Goal: Task Accomplishment & Management: Manage account settings

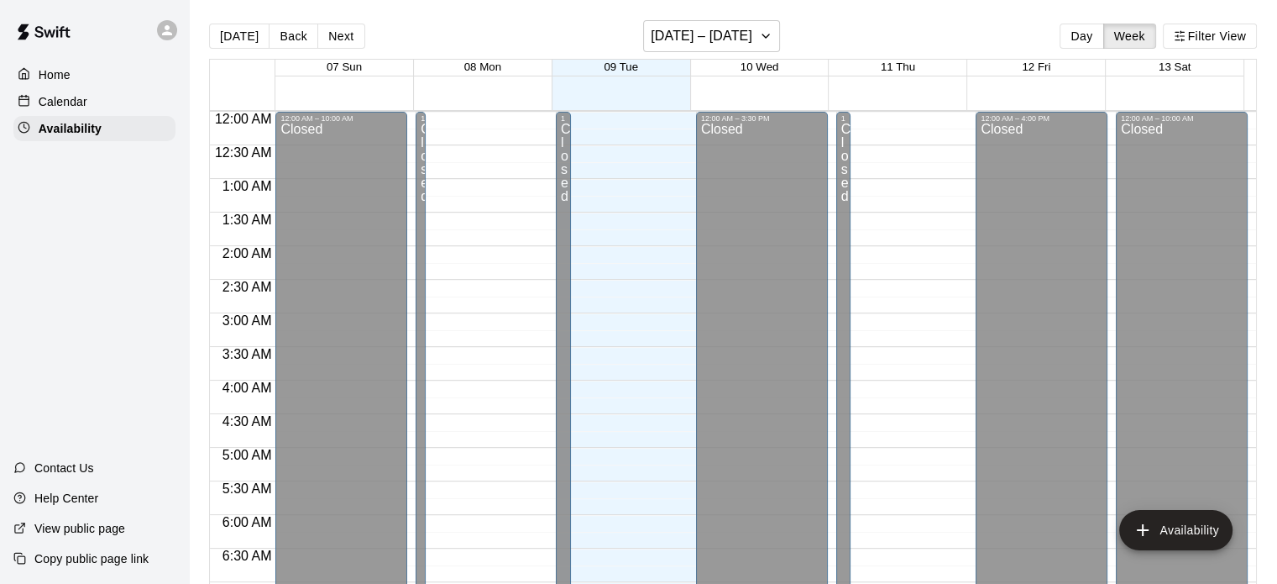
scroll to position [845, 0]
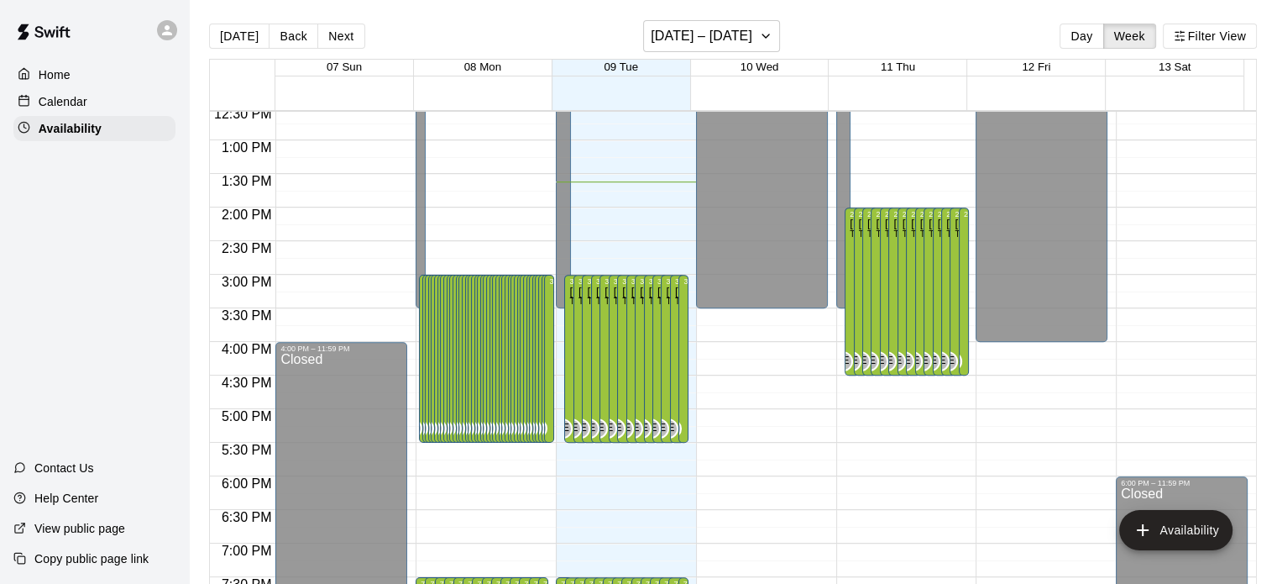
click at [55, 103] on p "Calendar" at bounding box center [63, 101] width 49 height 17
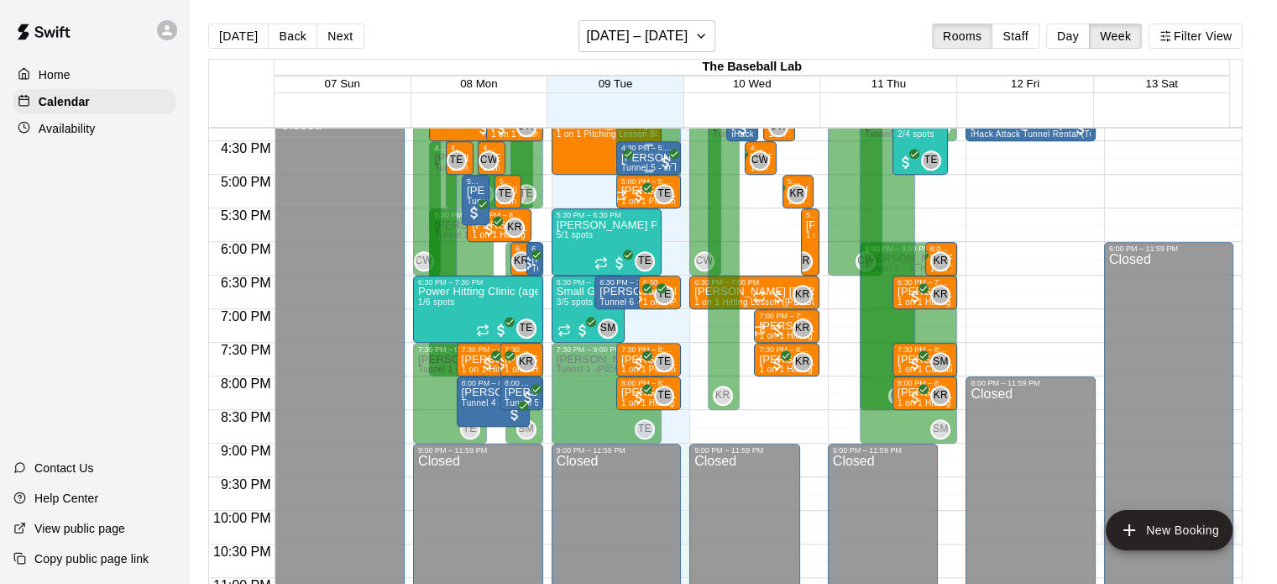
scroll to position [1097, 0]
click at [81, 132] on p "Availability" at bounding box center [67, 128] width 57 height 17
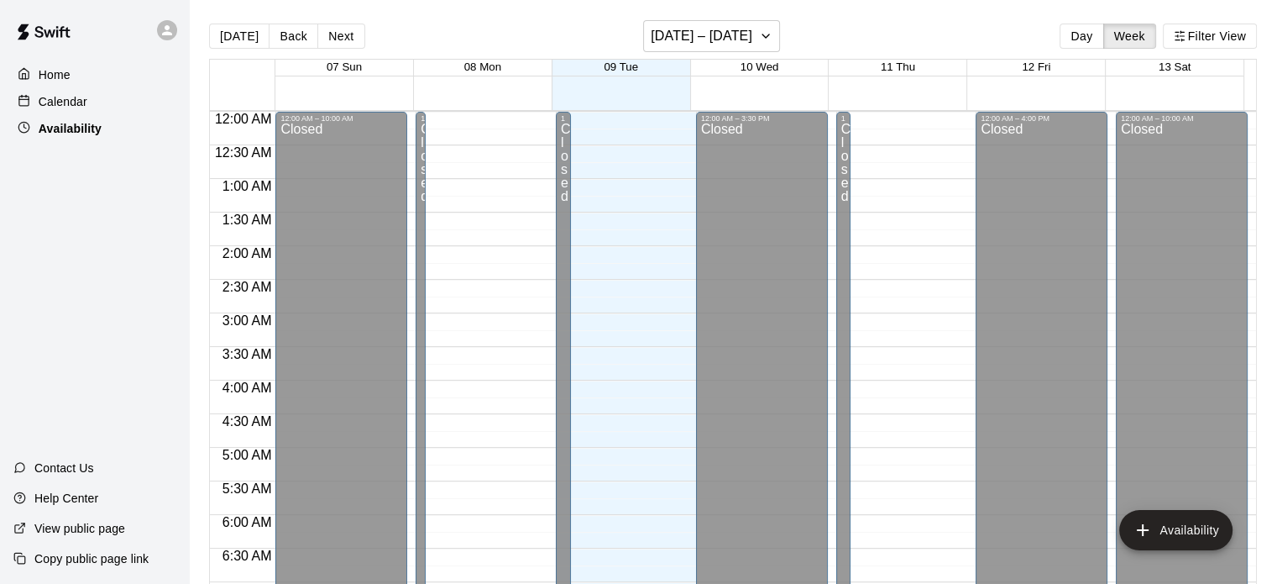
scroll to position [915, 0]
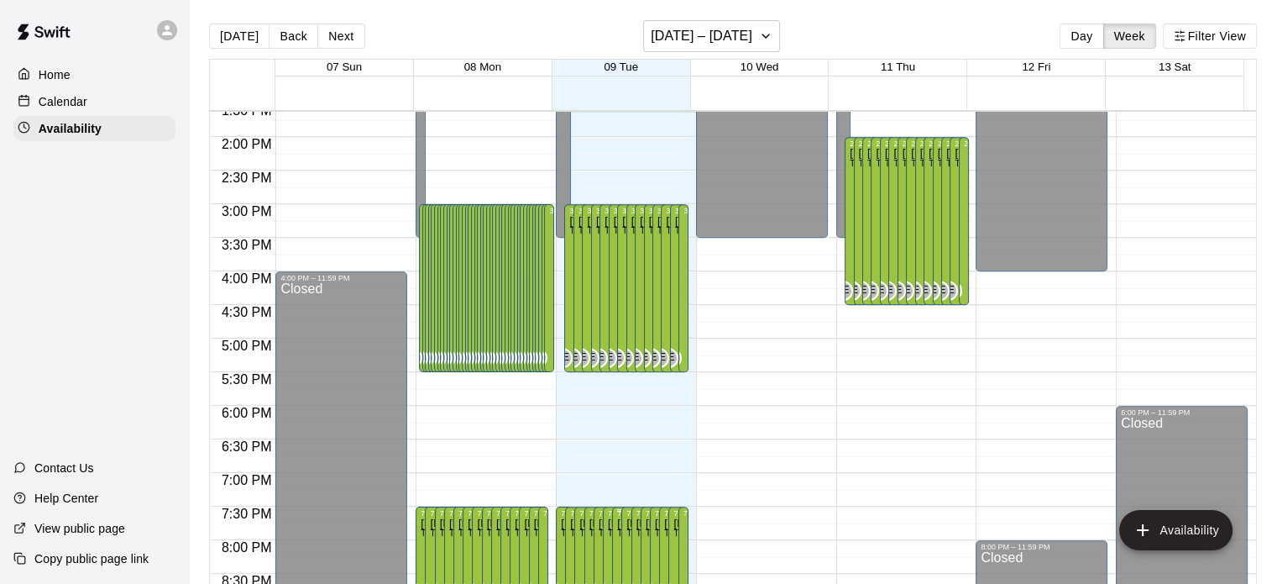
click at [617, 523] on p "[PERSON_NAME]" at bounding box center [620, 523] width 6 height 0
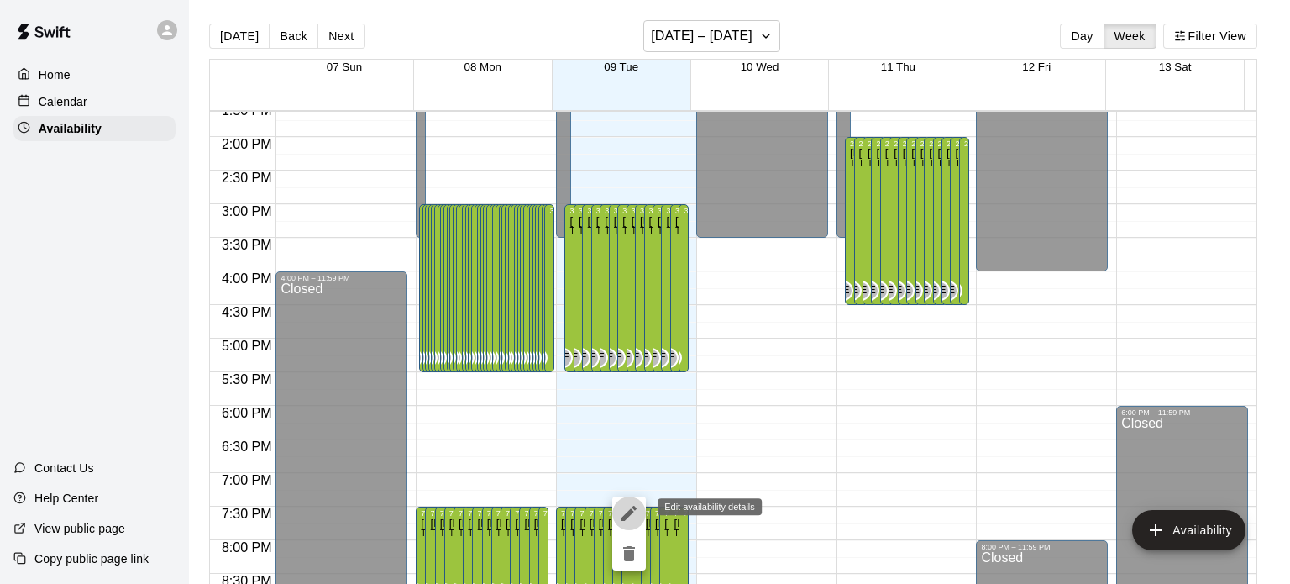
click at [627, 513] on icon "edit" at bounding box center [628, 513] width 15 height 15
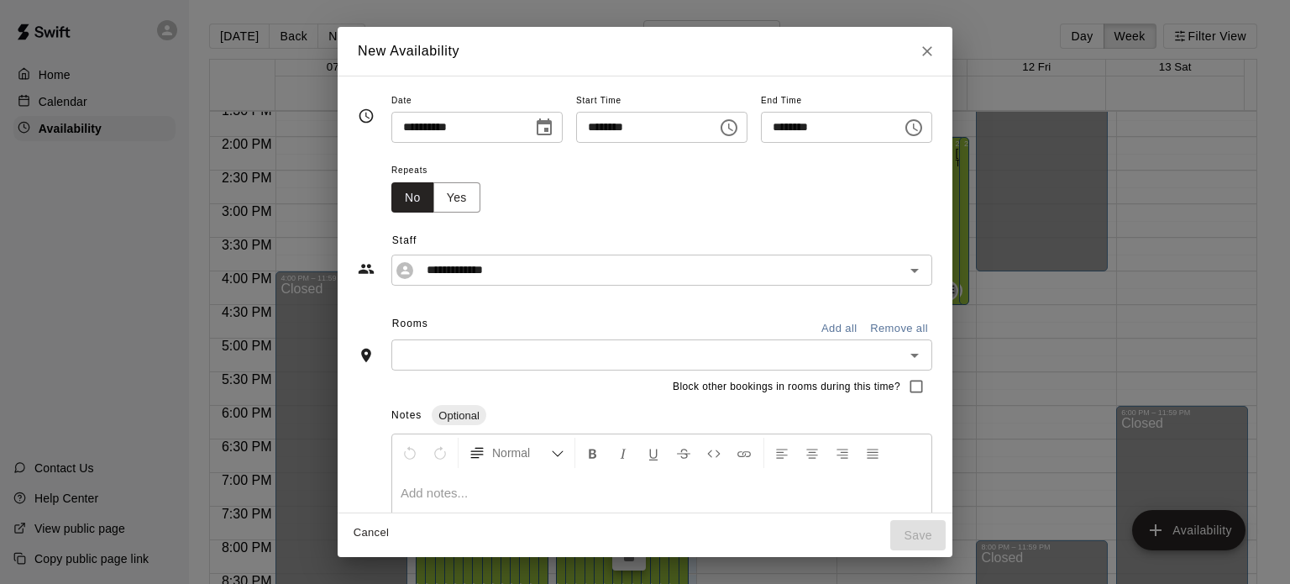
click at [635, 128] on input "********" at bounding box center [640, 127] width 129 height 31
type input "********"
click at [866, 325] on button "Add all" at bounding box center [839, 329] width 54 height 26
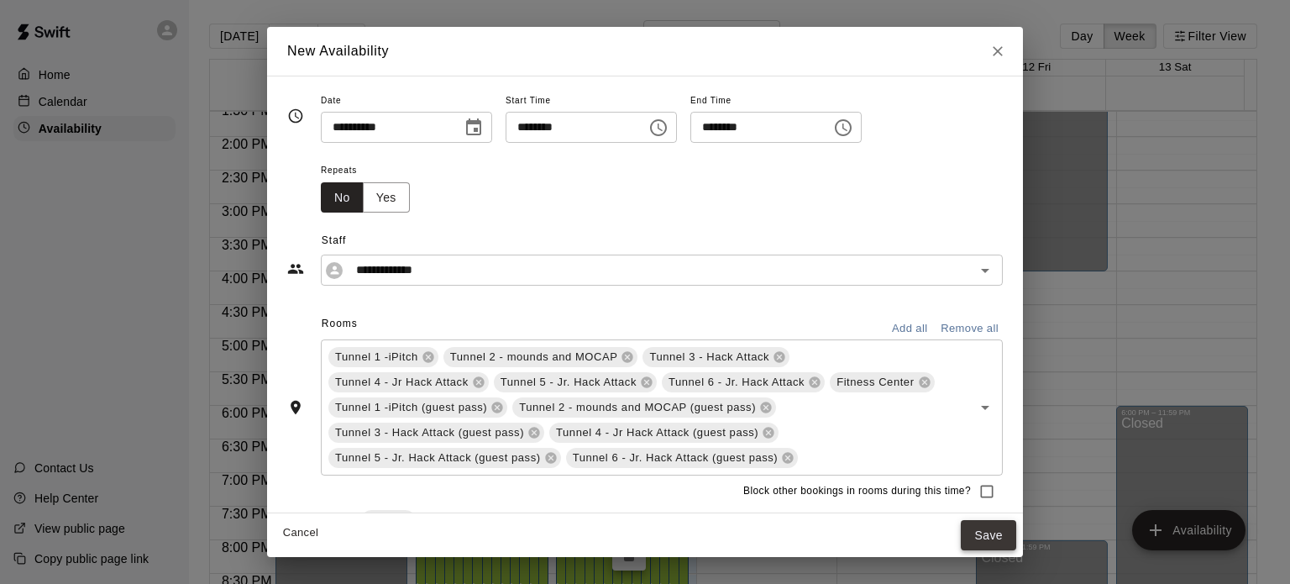
click at [994, 533] on button "Save" at bounding box center [988, 535] width 55 height 31
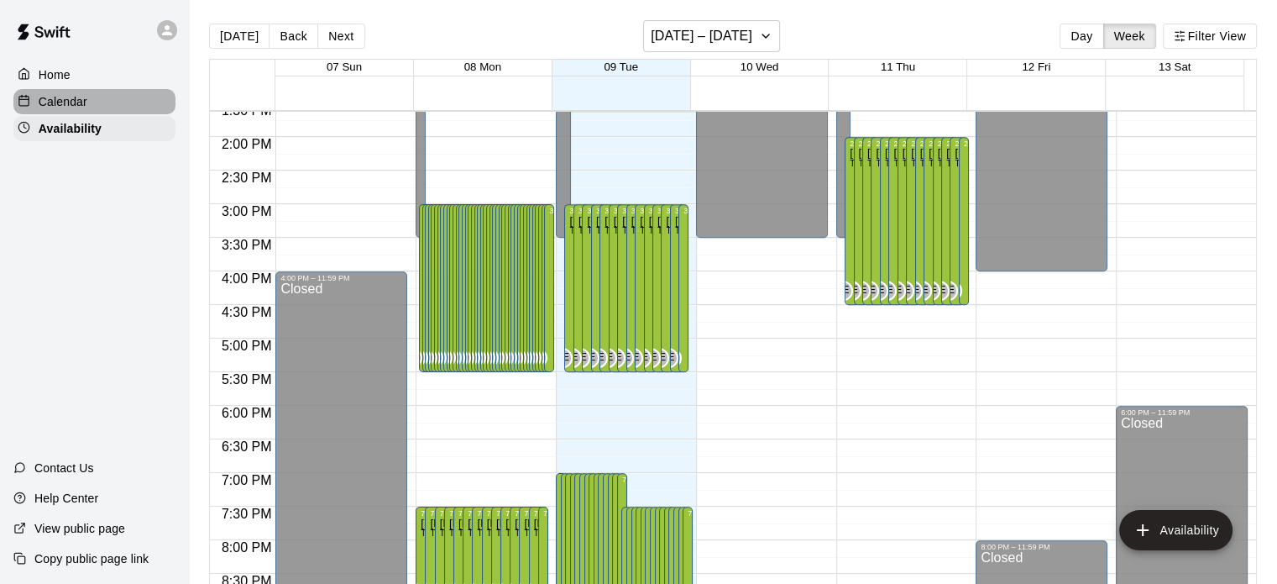
click at [76, 102] on p "Calendar" at bounding box center [63, 101] width 49 height 17
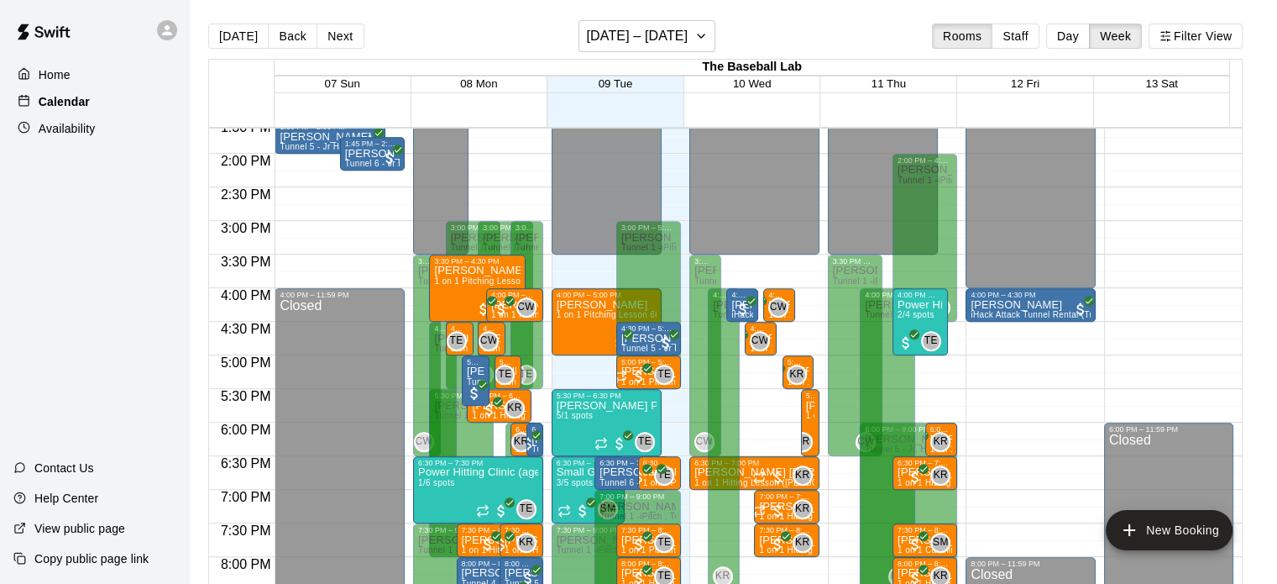
scroll to position [1021, 0]
